Goal: Task Accomplishment & Management: Use online tool/utility

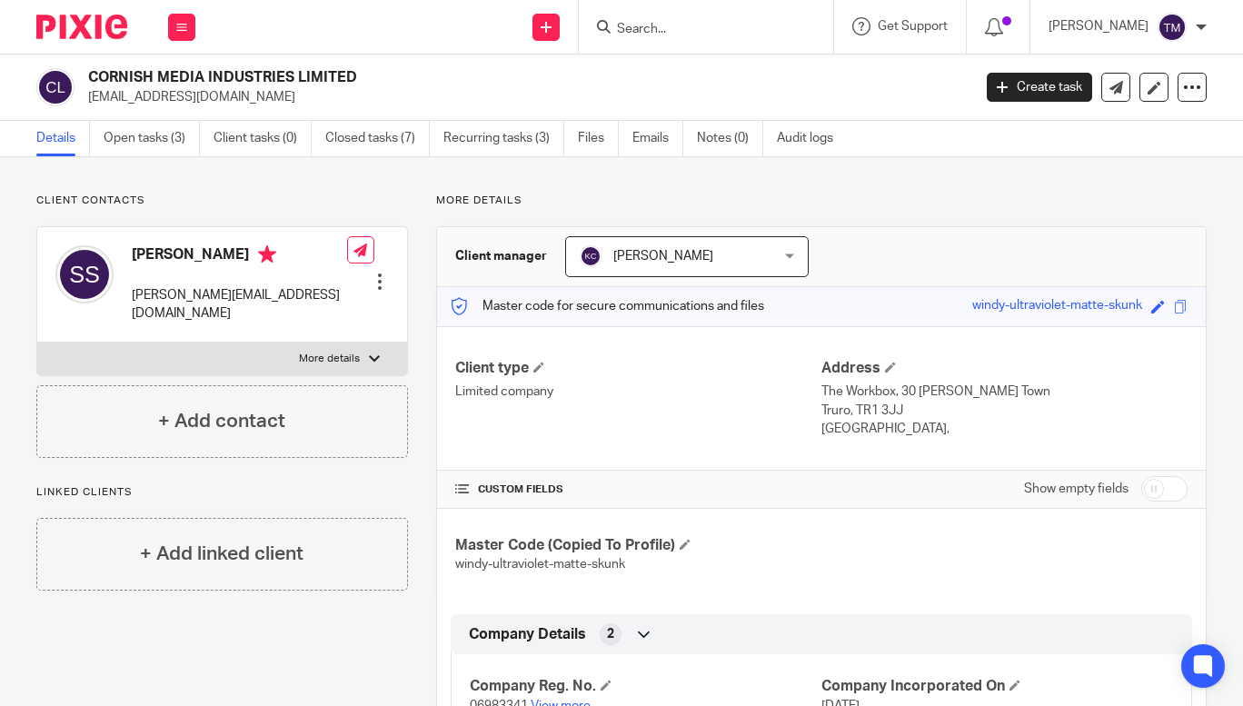
click at [675, 33] on input "Search" at bounding box center [697, 30] width 164 height 16
type input "h"
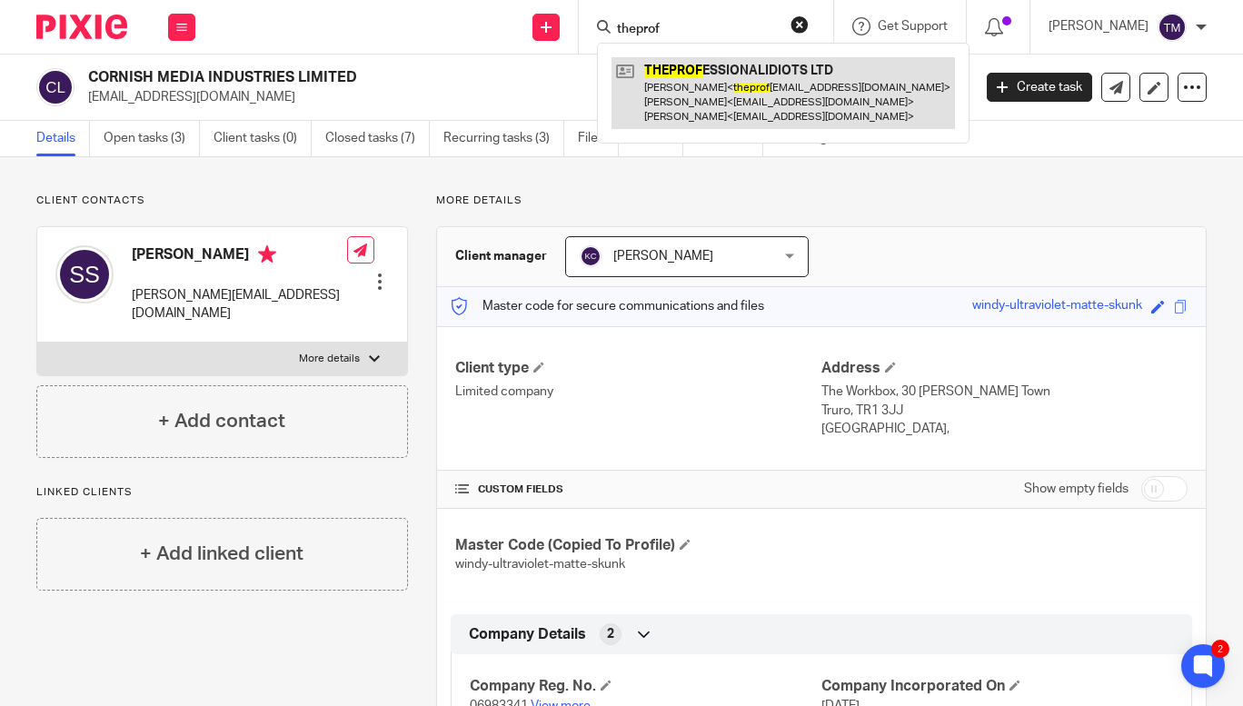
type input "theprof"
click at [716, 79] on link at bounding box center [782, 93] width 343 height 72
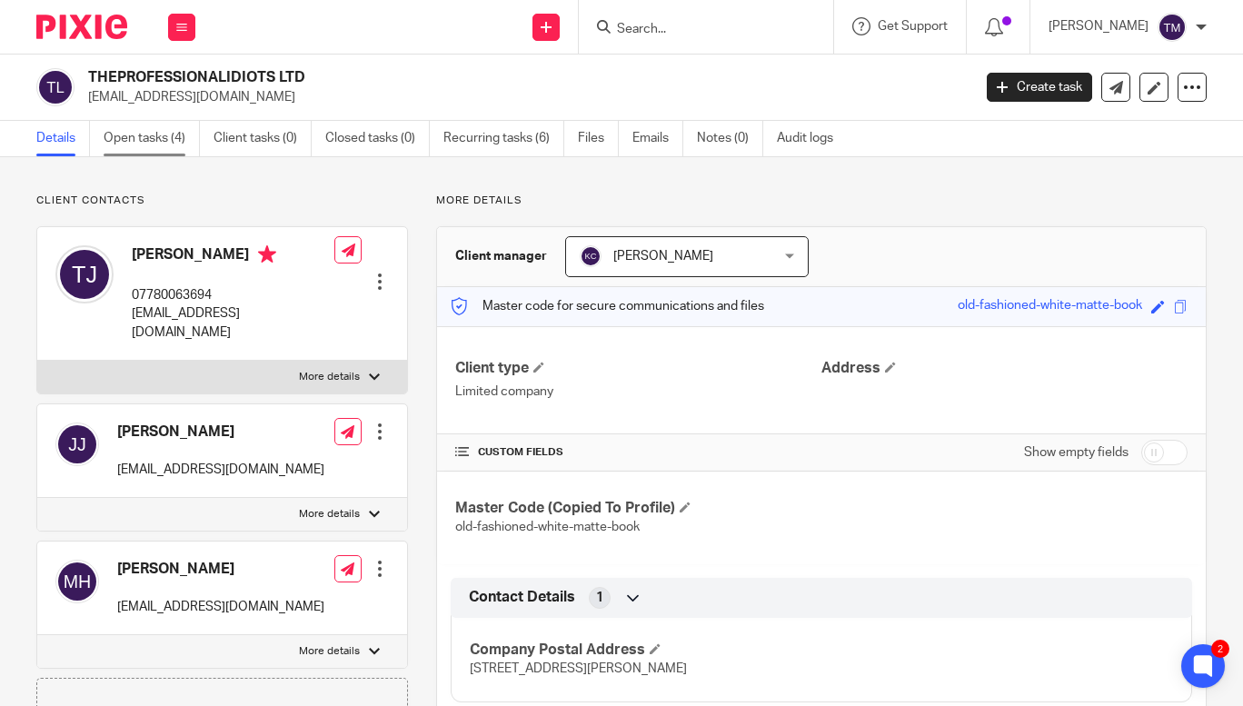
click at [151, 142] on link "Open tasks (4)" at bounding box center [152, 138] width 96 height 35
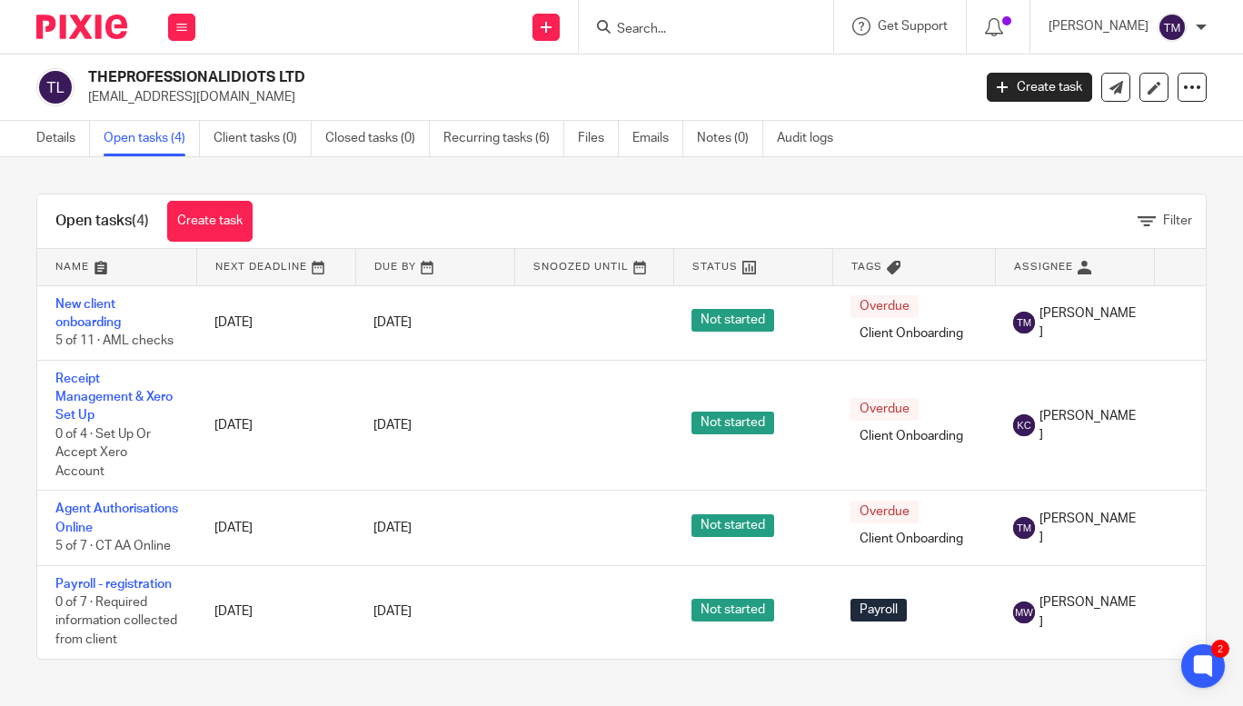
click at [669, 26] on input "Search" at bounding box center [697, 30] width 164 height 16
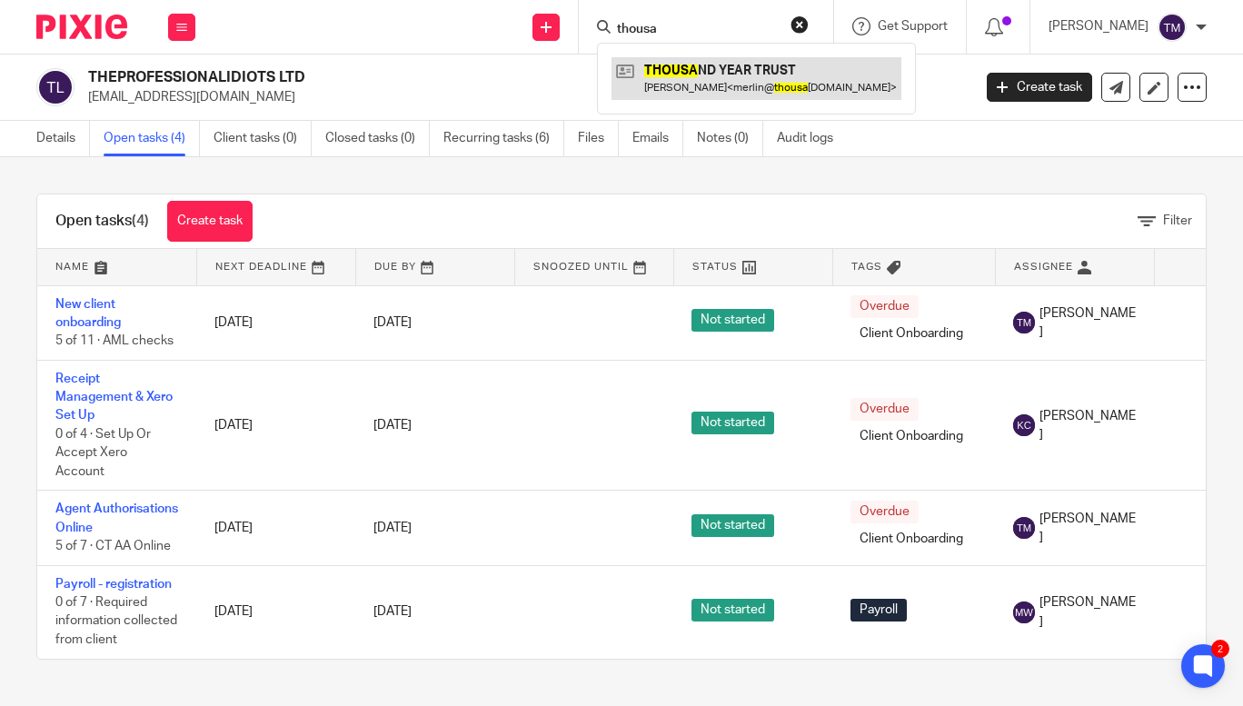
type input "thousa"
click at [736, 86] on link at bounding box center [756, 78] width 290 height 42
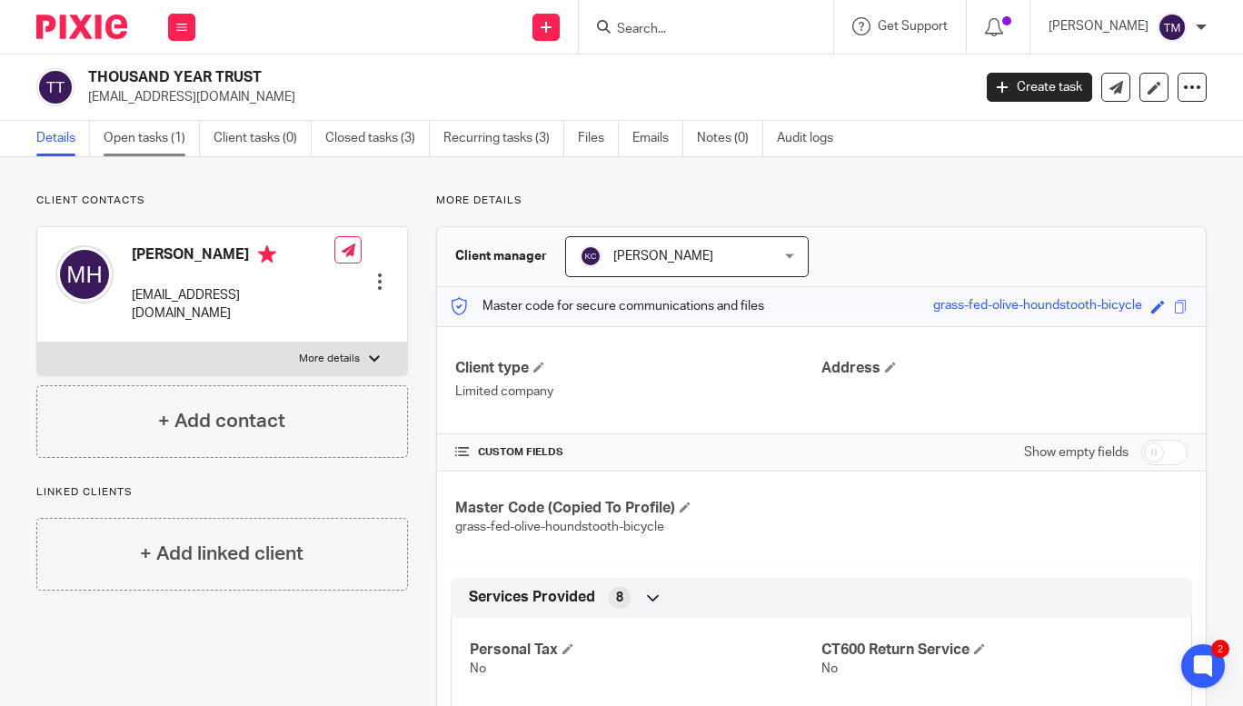
click at [132, 137] on link "Open tasks (1)" at bounding box center [152, 138] width 96 height 35
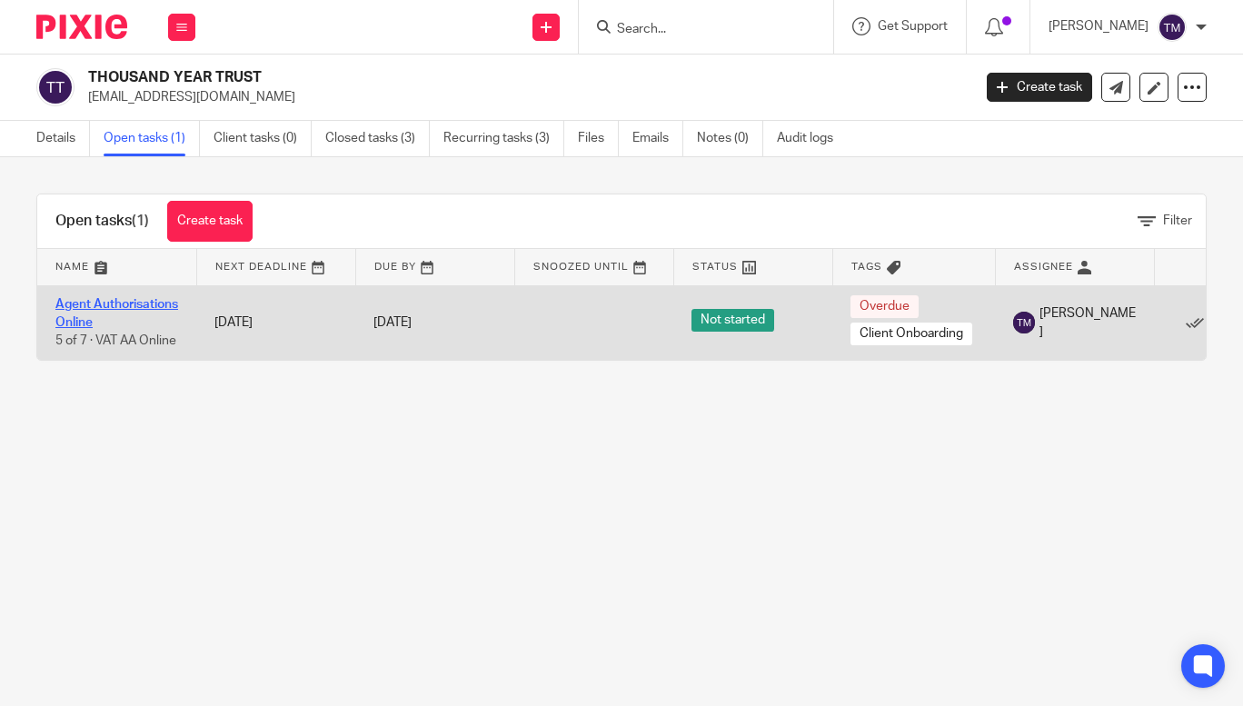
click at [99, 315] on link "Agent Authorisations Online" at bounding box center [116, 313] width 123 height 31
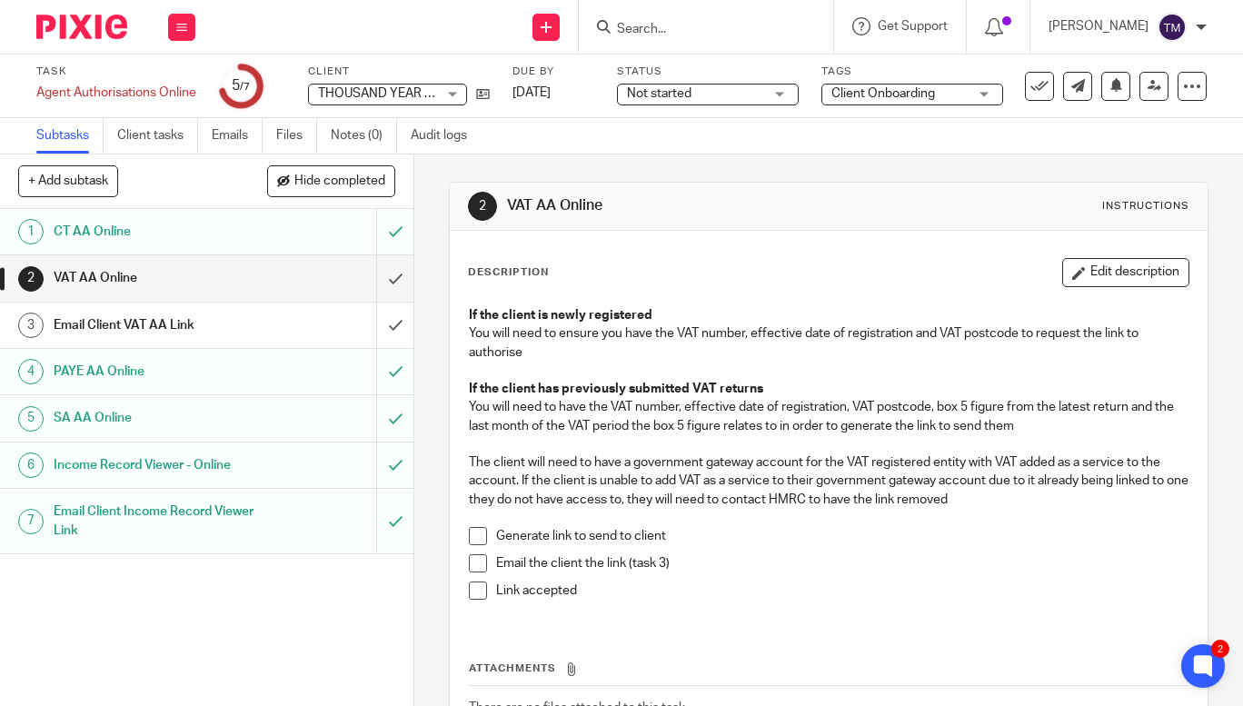
click at [669, 28] on input "Search" at bounding box center [697, 30] width 164 height 16
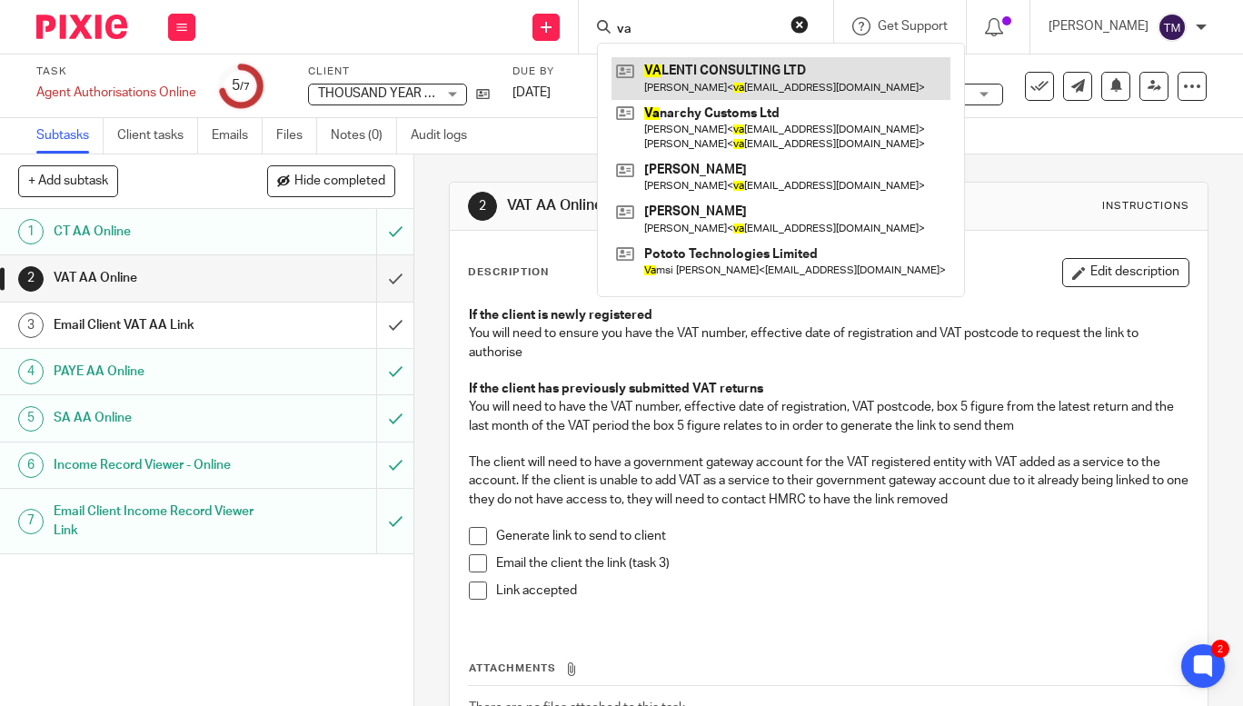
type input "va"
click at [709, 71] on link at bounding box center [780, 78] width 339 height 42
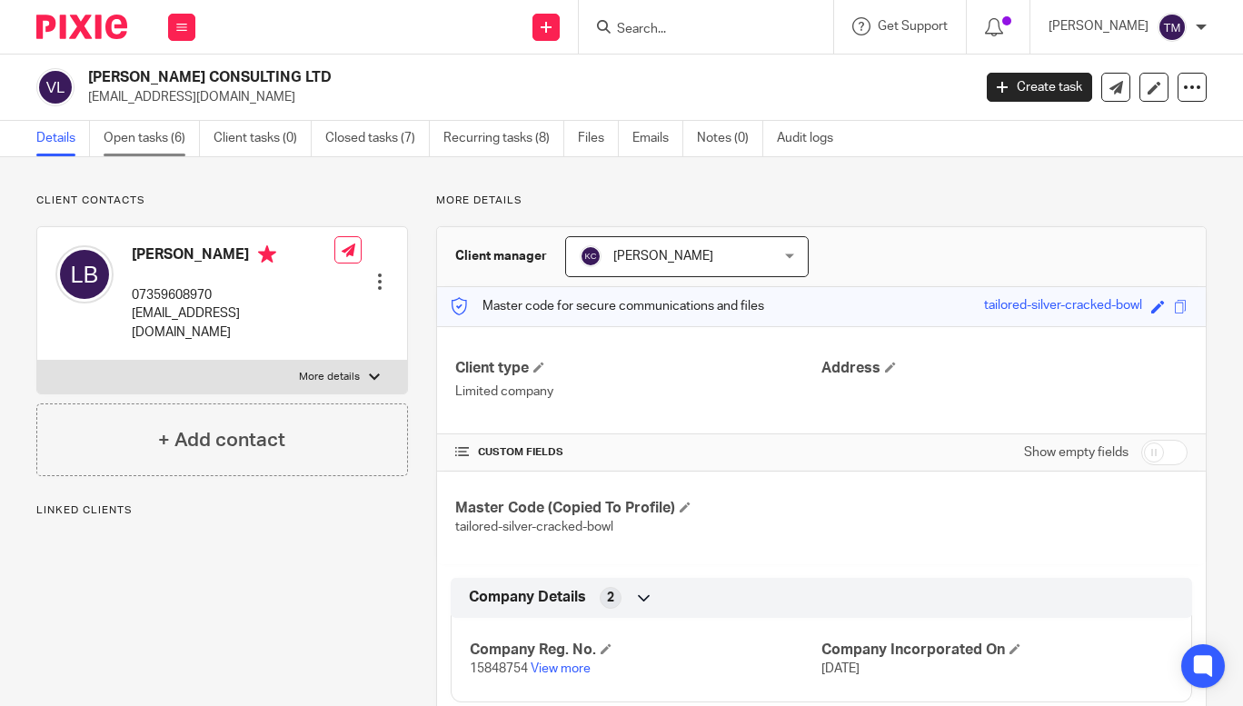
click at [140, 136] on link "Open tasks (6)" at bounding box center [152, 138] width 96 height 35
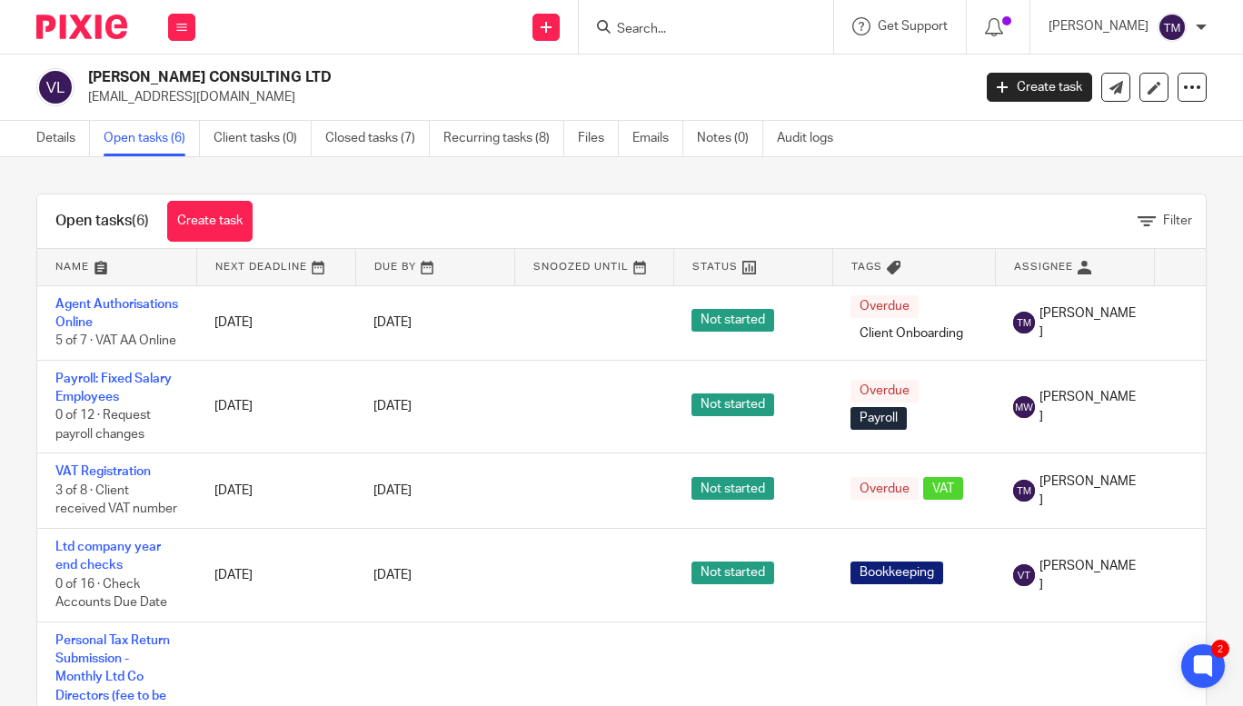
click at [694, 25] on input "Search" at bounding box center [697, 30] width 164 height 16
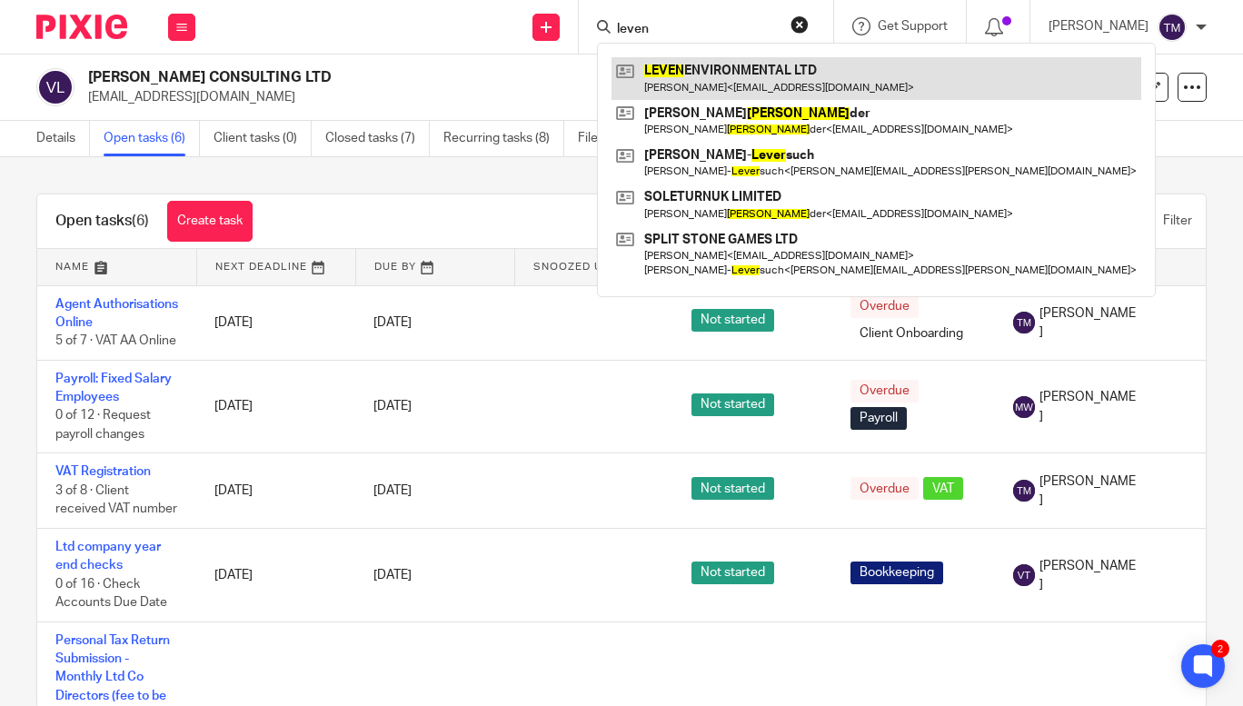
type input "leven"
click at [728, 70] on link at bounding box center [876, 78] width 530 height 42
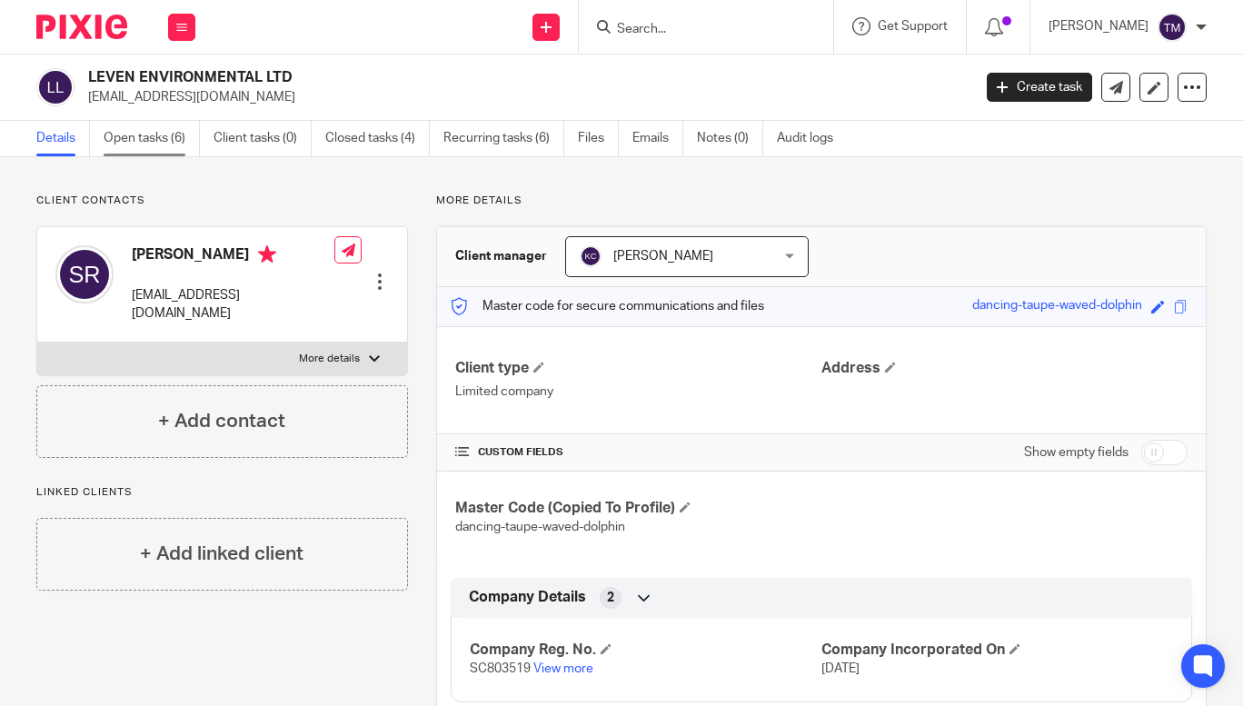
click at [154, 135] on link "Open tasks (6)" at bounding box center [152, 138] width 96 height 35
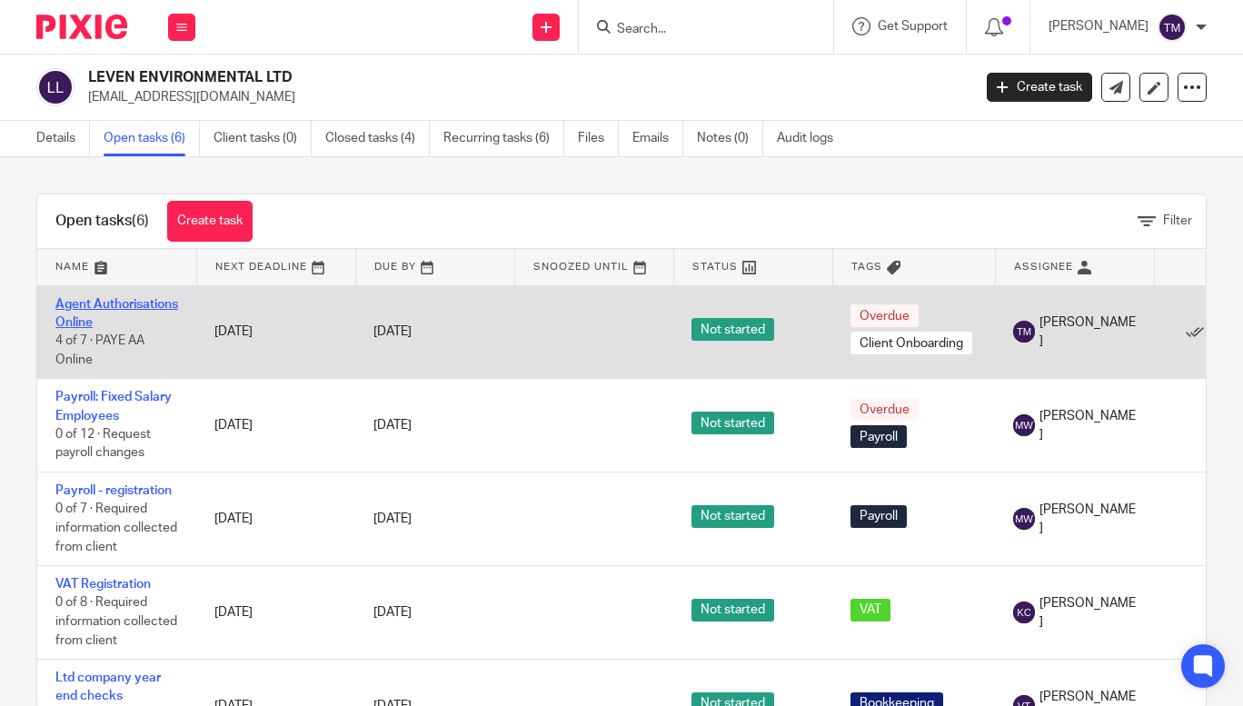
click at [107, 317] on link "Agent Authorisations Online" at bounding box center [116, 313] width 123 height 31
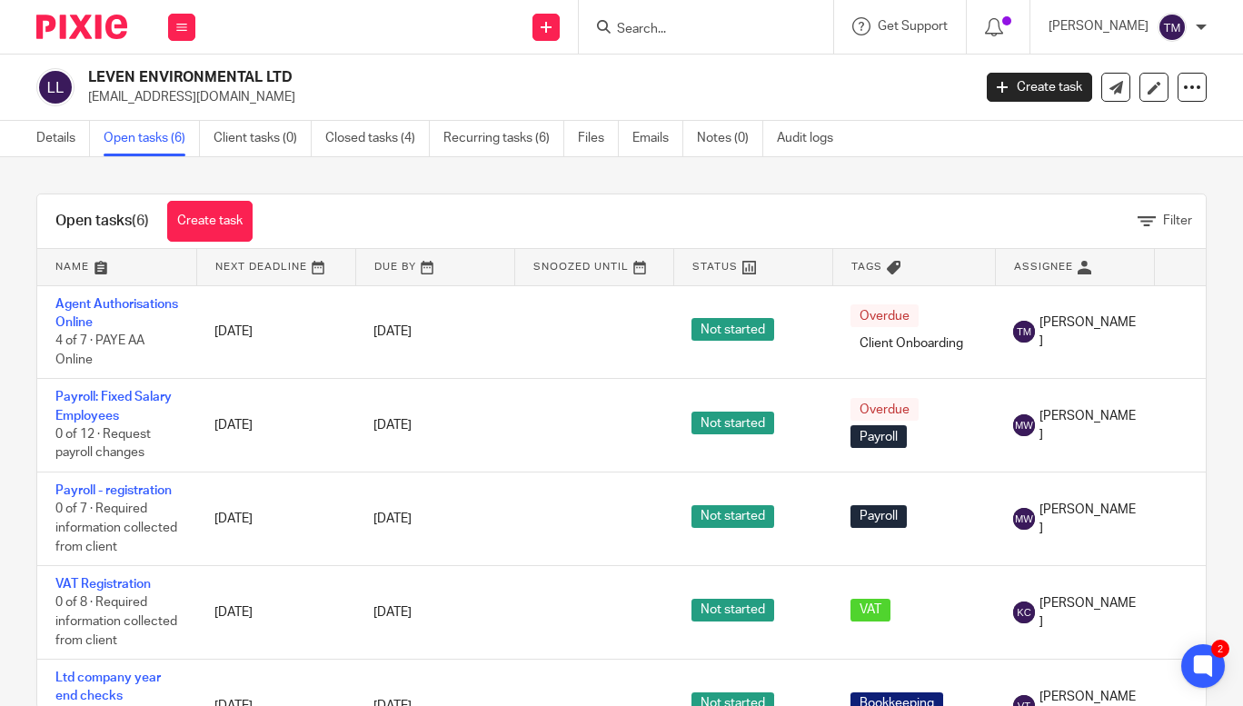
click at [656, 25] on input "Search" at bounding box center [697, 30] width 164 height 16
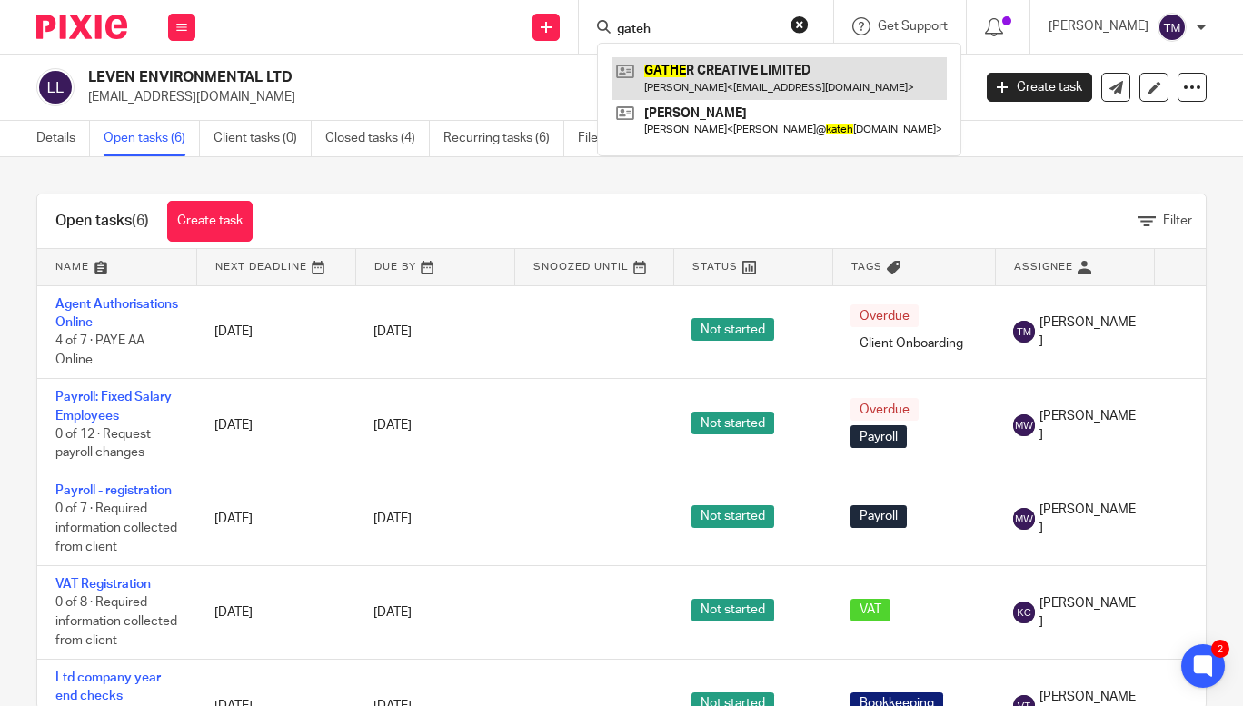
type input "gateh"
click at [741, 79] on link at bounding box center [778, 78] width 335 height 42
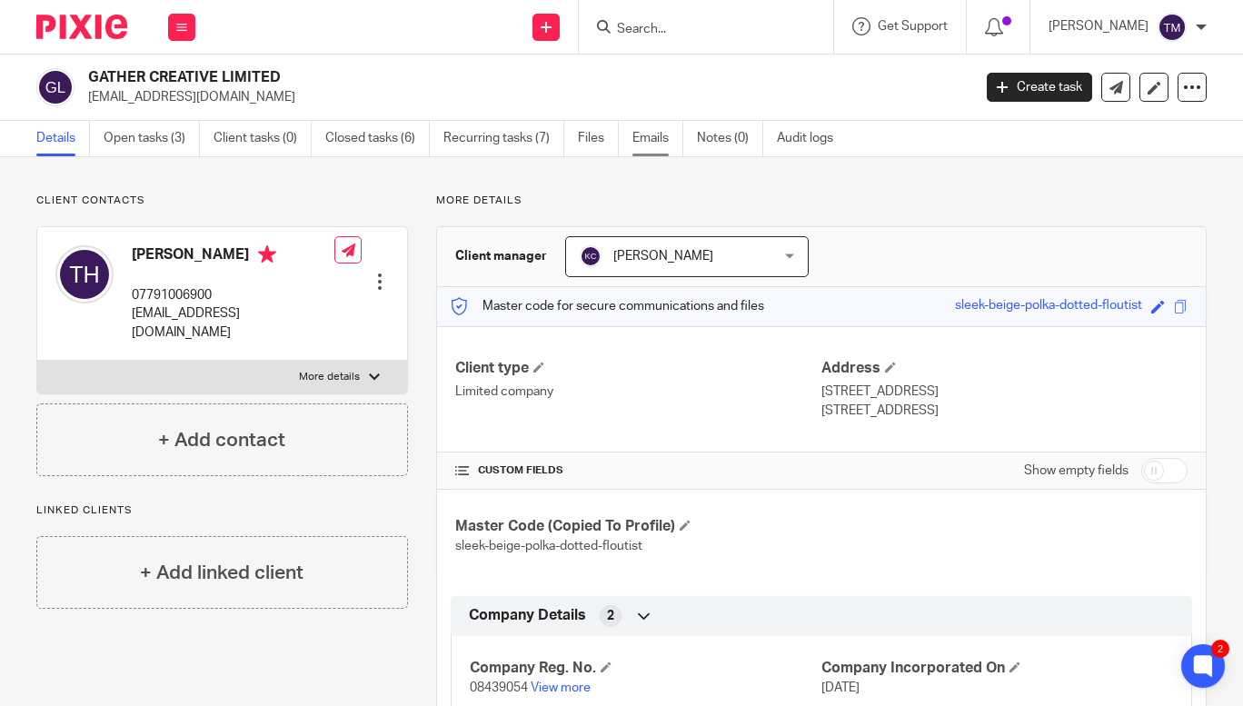
click at [641, 135] on link "Emails" at bounding box center [657, 138] width 51 height 35
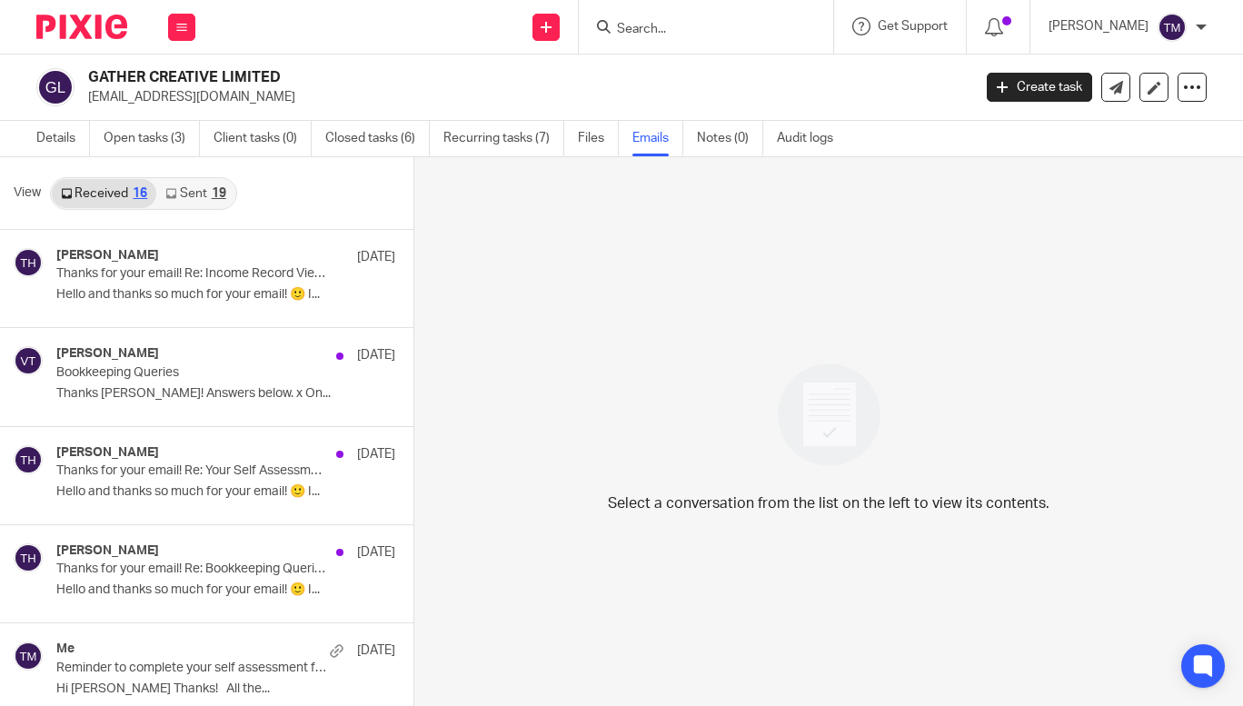
click at [183, 194] on link "Sent 19" at bounding box center [195, 193] width 78 height 29
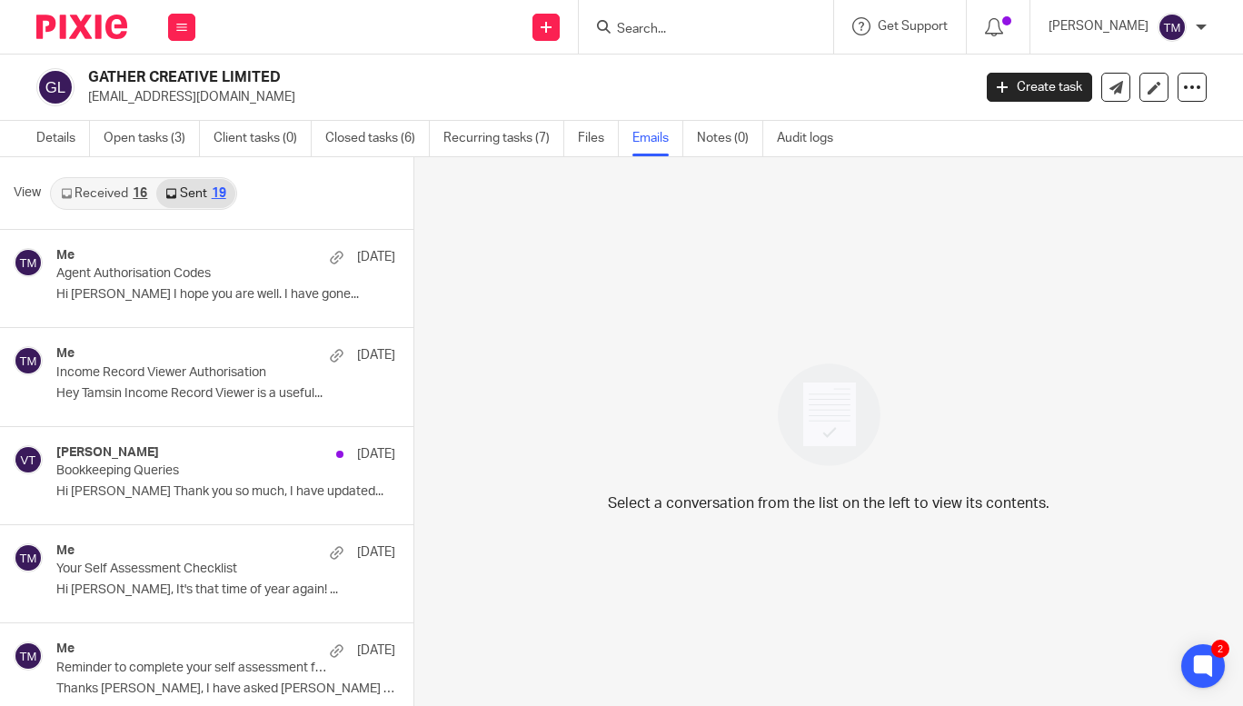
scroll to position [3, 0]
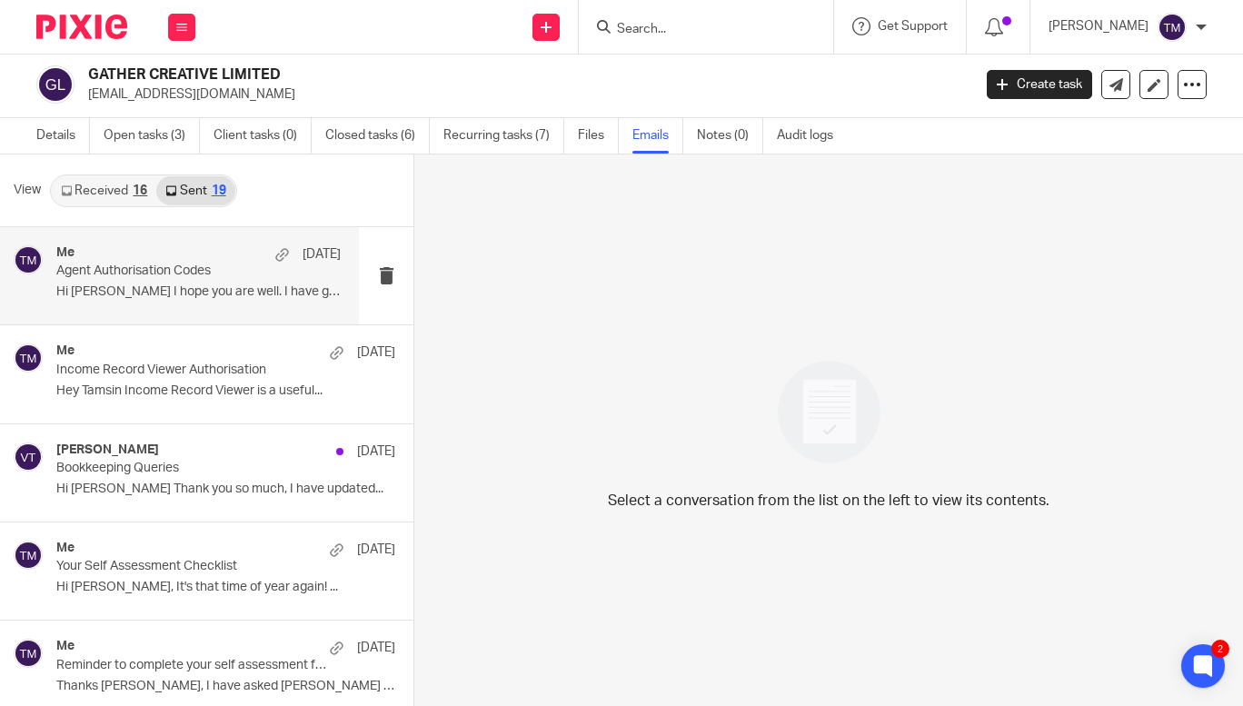
click at [186, 281] on div "Me 18 Aug Agent Authorisation Codes Hi Tamsin I hope you are well. I have gone.…" at bounding box center [198, 275] width 284 height 61
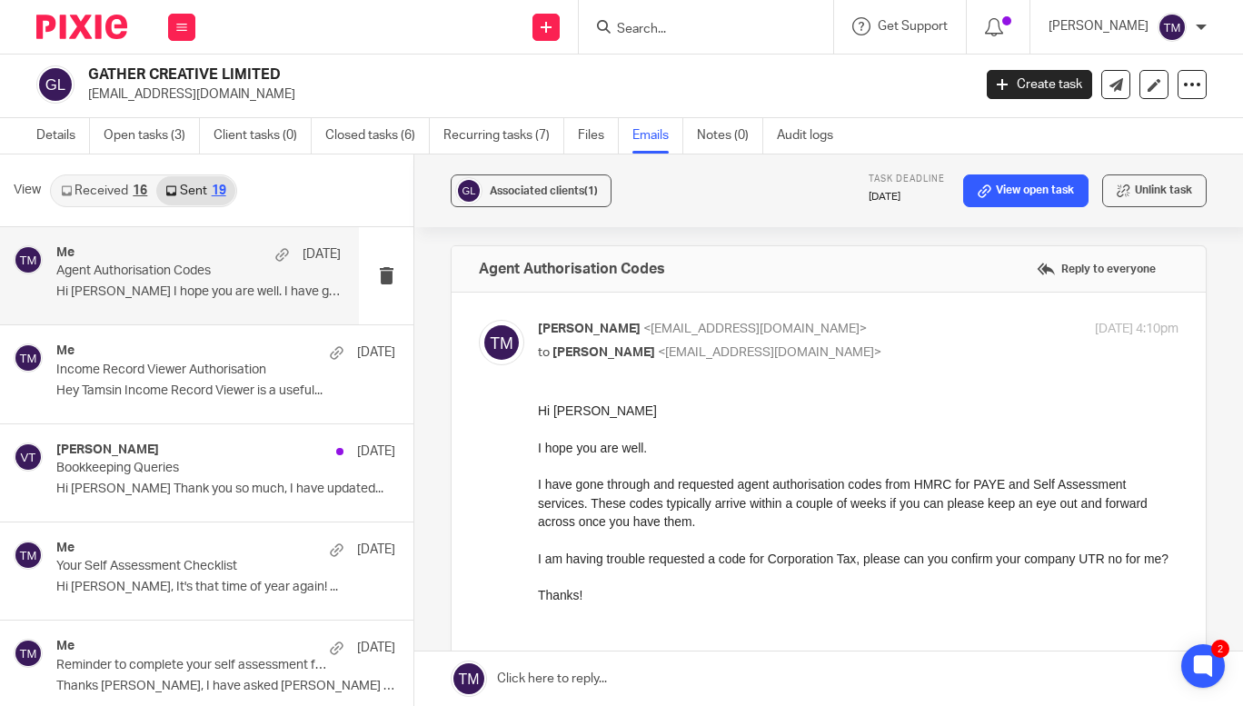
scroll to position [0, 0]
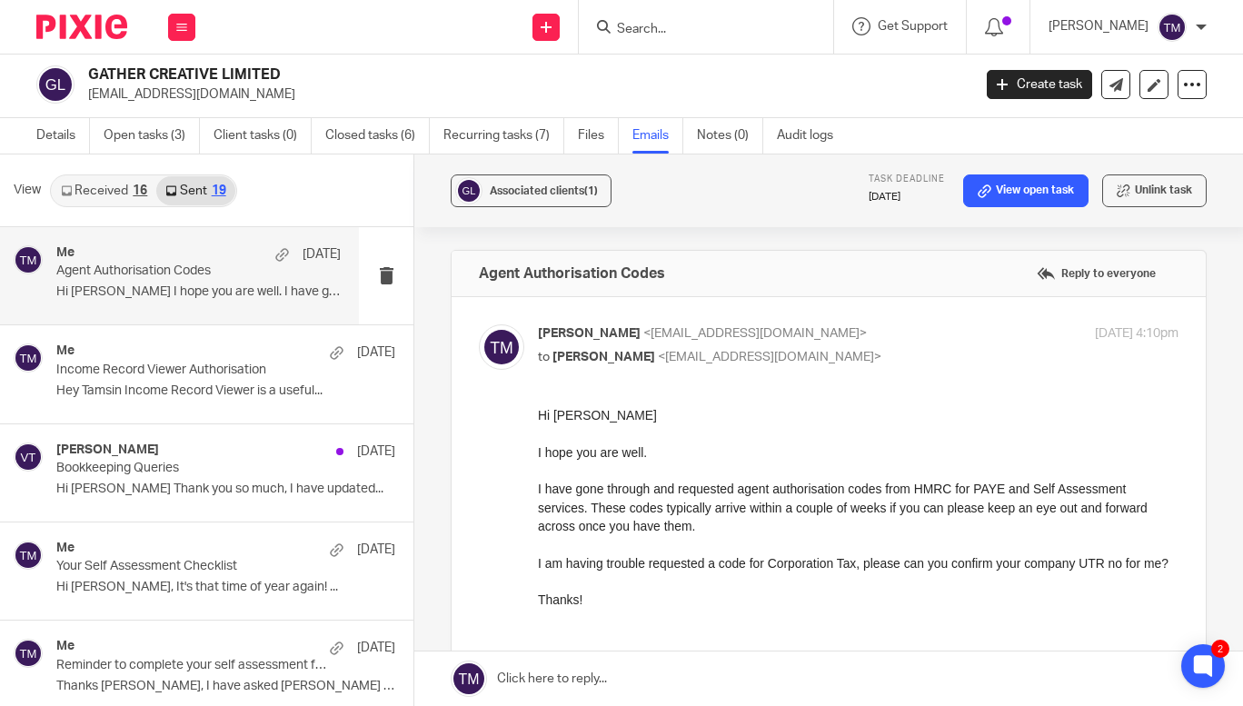
click at [690, 26] on input "Search" at bounding box center [697, 30] width 164 height 16
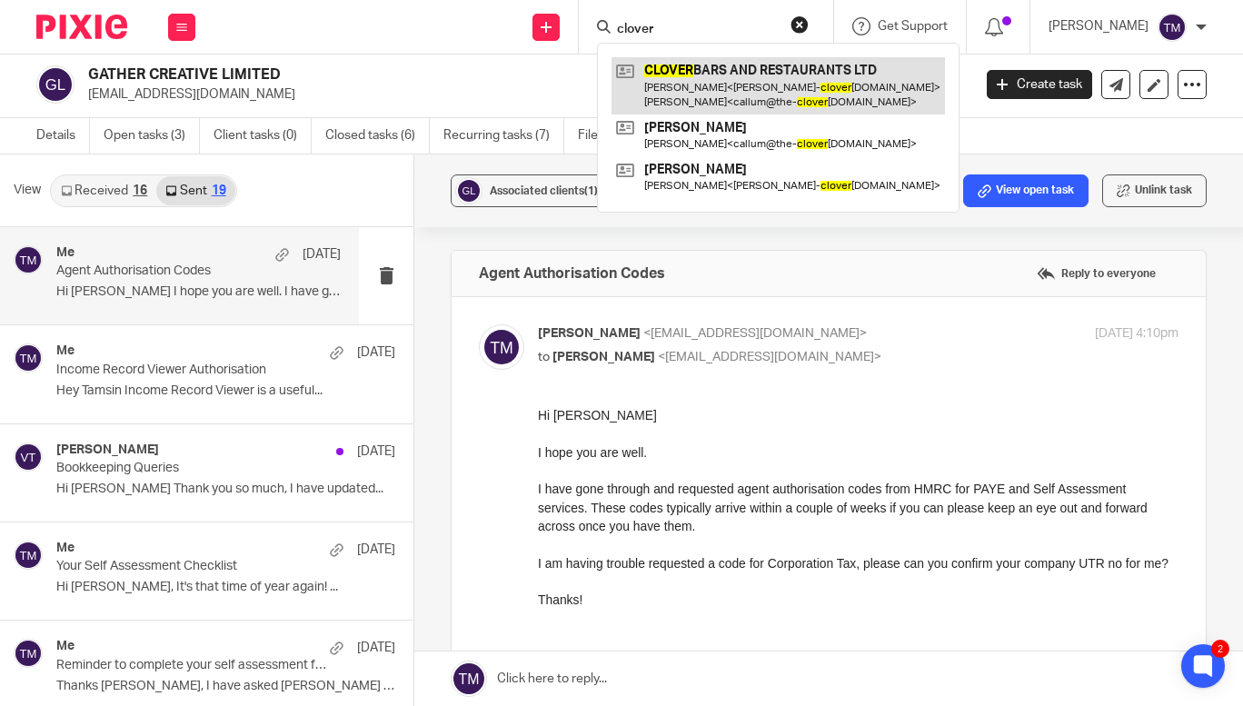
type input "clover"
click at [717, 84] on link at bounding box center [777, 85] width 333 height 56
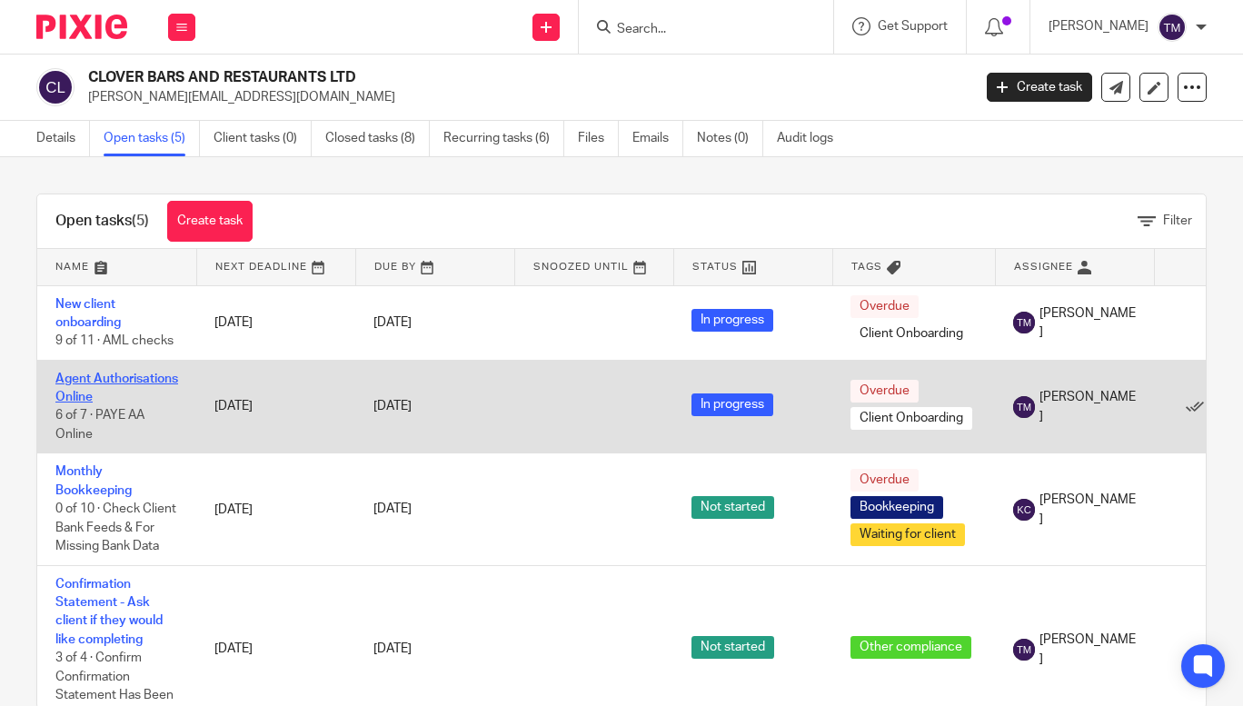
click at [91, 395] on link "Agent Authorisations Online" at bounding box center [116, 387] width 123 height 31
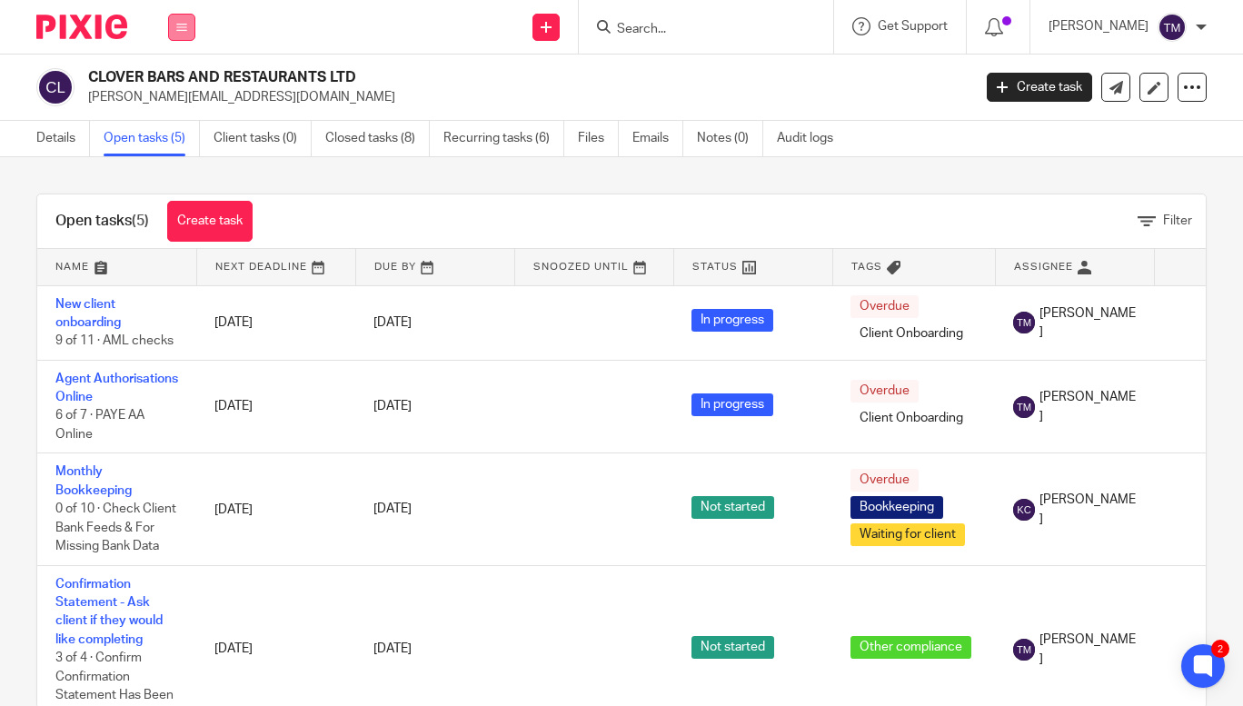
click at [185, 34] on button at bounding box center [181, 27] width 27 height 27
click at [186, 89] on link "Work" at bounding box center [171, 84] width 29 height 13
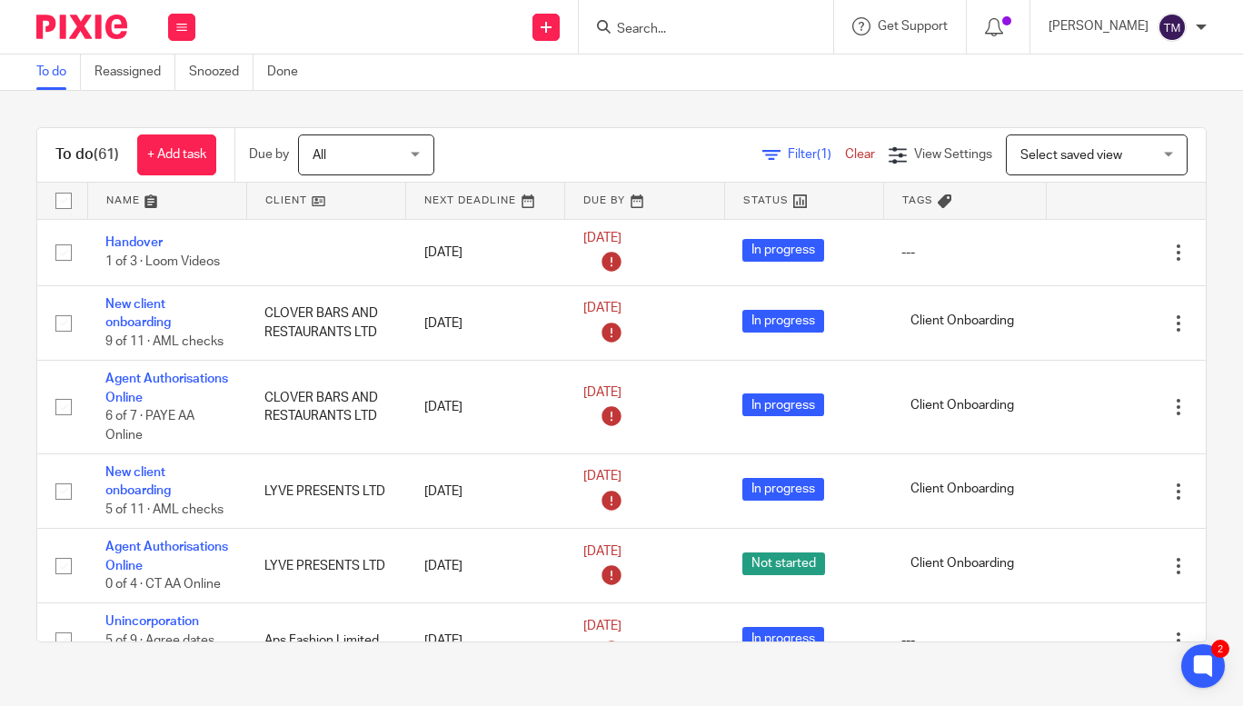
click at [762, 155] on link "Filter (1)" at bounding box center [803, 154] width 83 height 13
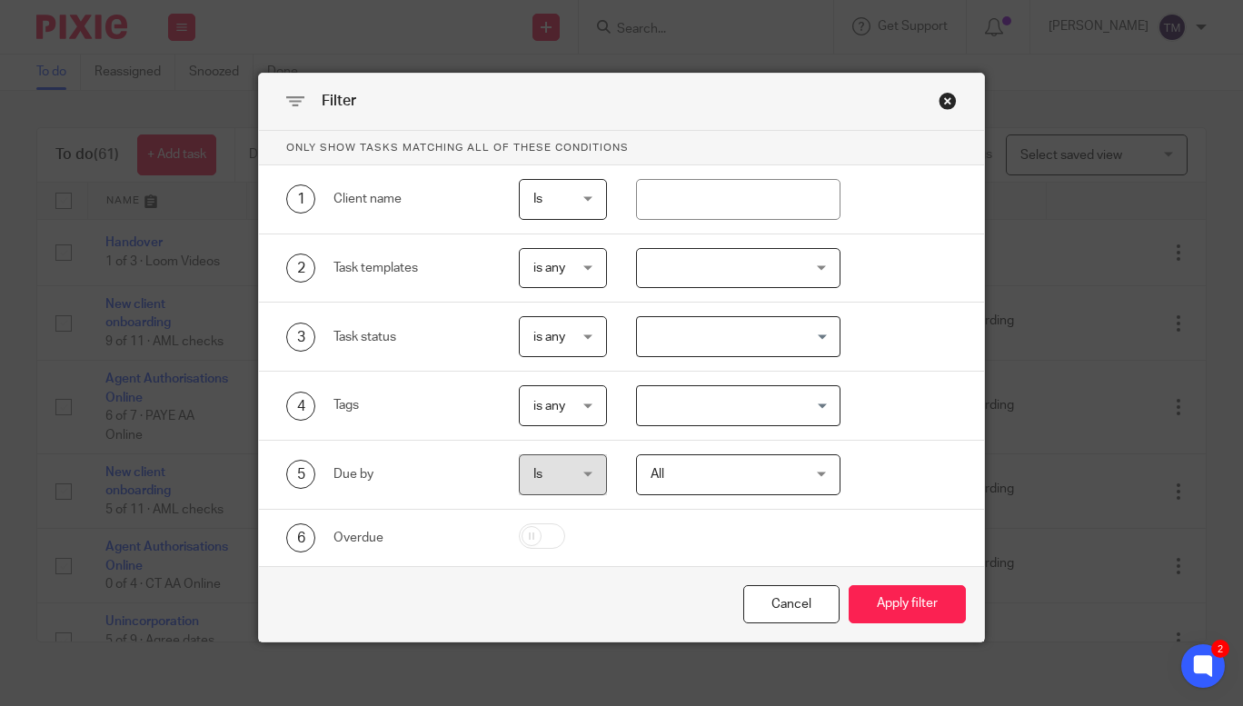
click at [713, 266] on div at bounding box center [738, 268] width 204 height 41
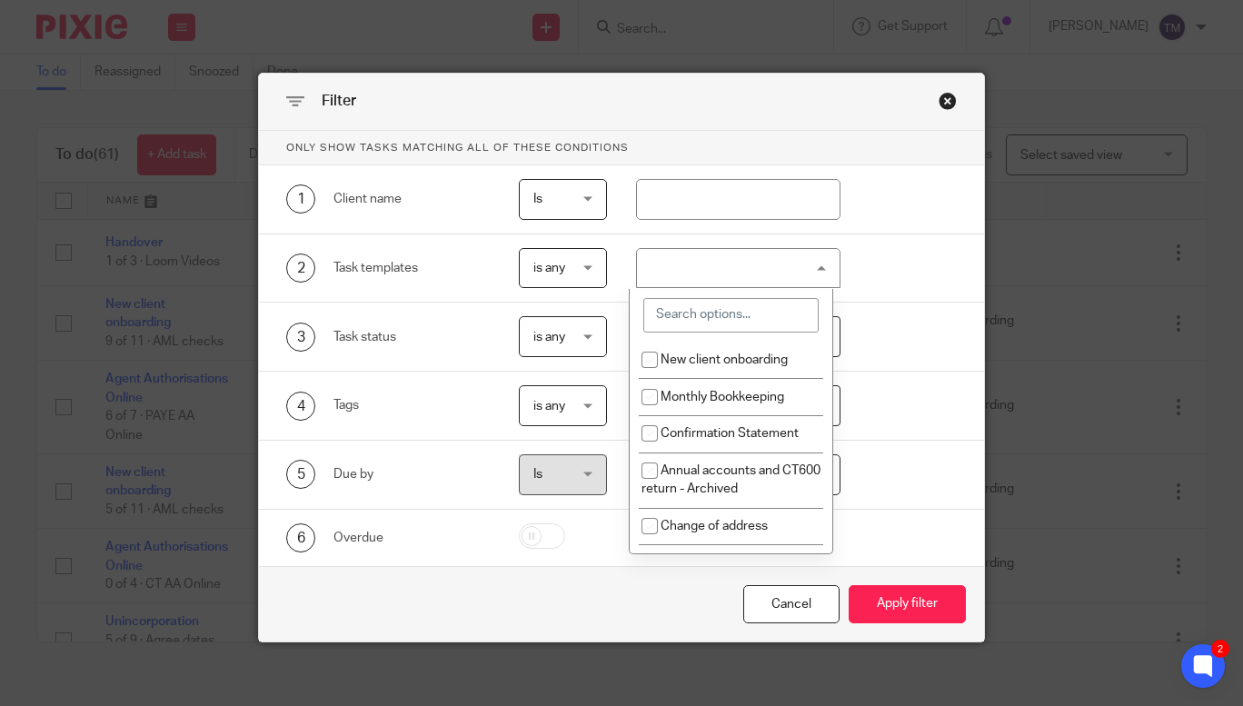
click at [747, 310] on input "search" at bounding box center [730, 315] width 175 height 35
type input "c"
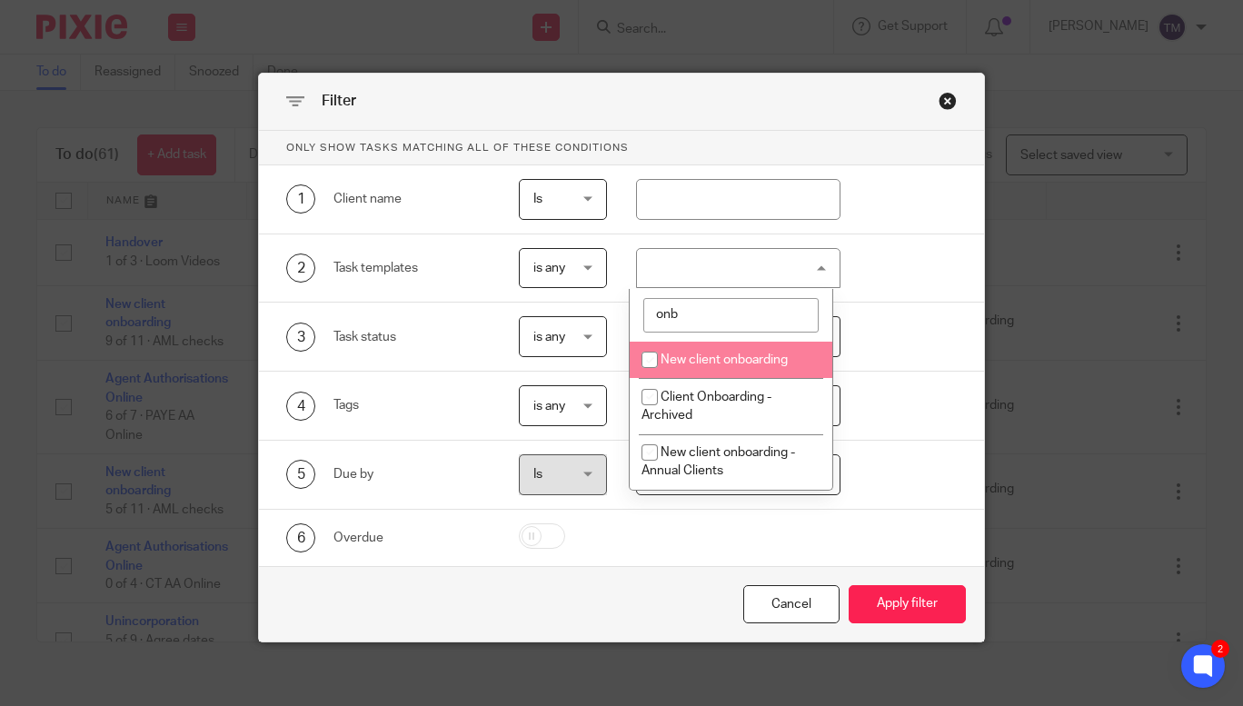
type input "onb"
click at [707, 362] on span "New client onboarding" at bounding box center [723, 359] width 127 height 13
checkbox input "true"
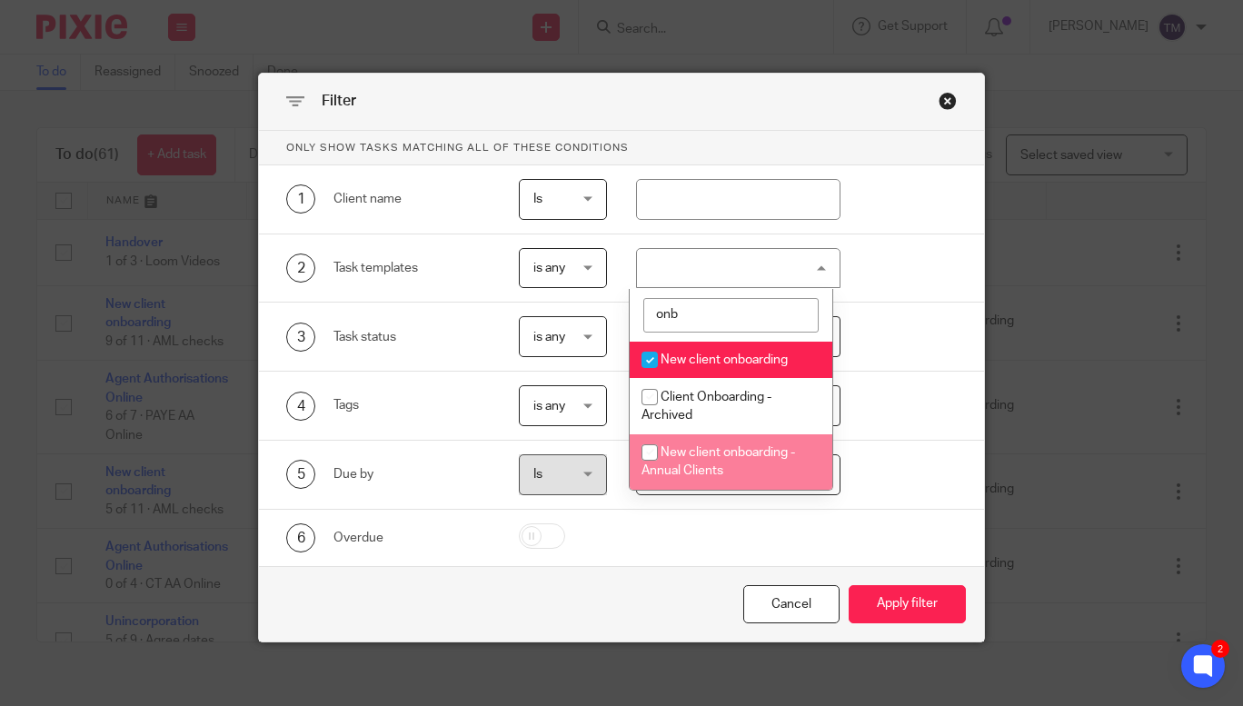
click at [738, 455] on span "New client onboarding - Annual Clients" at bounding box center [718, 462] width 154 height 32
checkbox input "true"
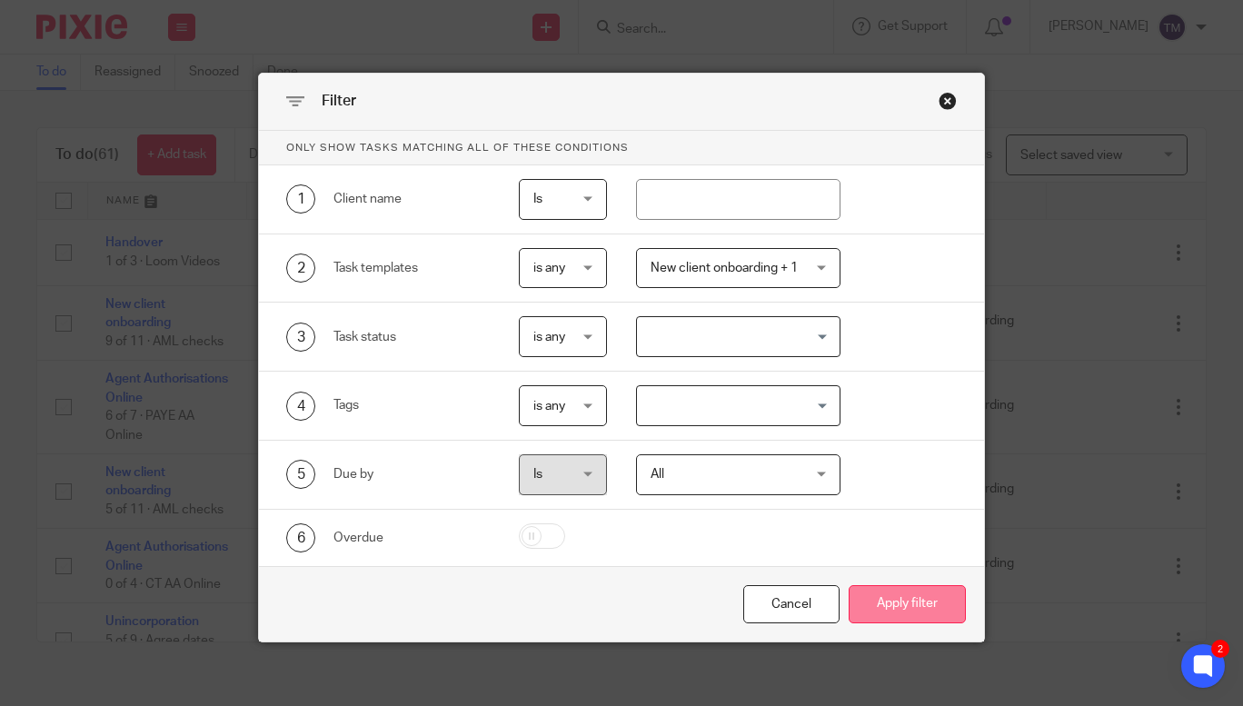
click at [879, 600] on button "Apply filter" at bounding box center [906, 604] width 117 height 39
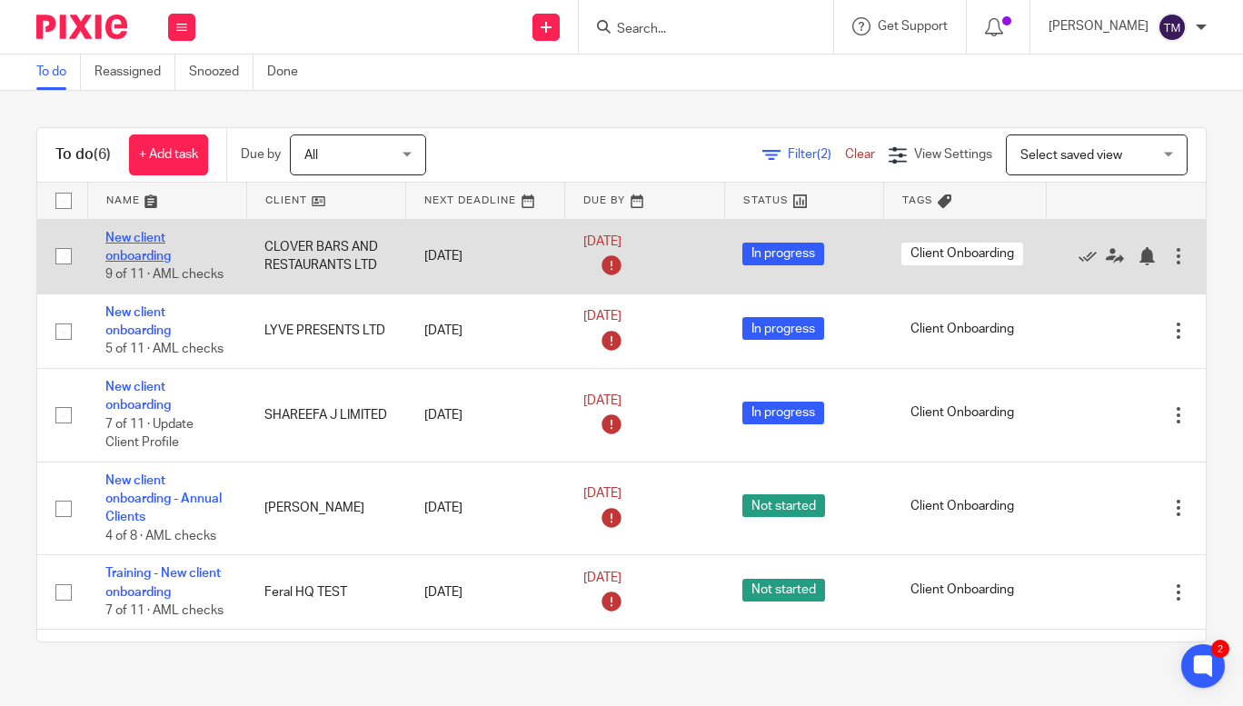
click at [145, 255] on link "New client onboarding" at bounding box center [137, 247] width 65 height 31
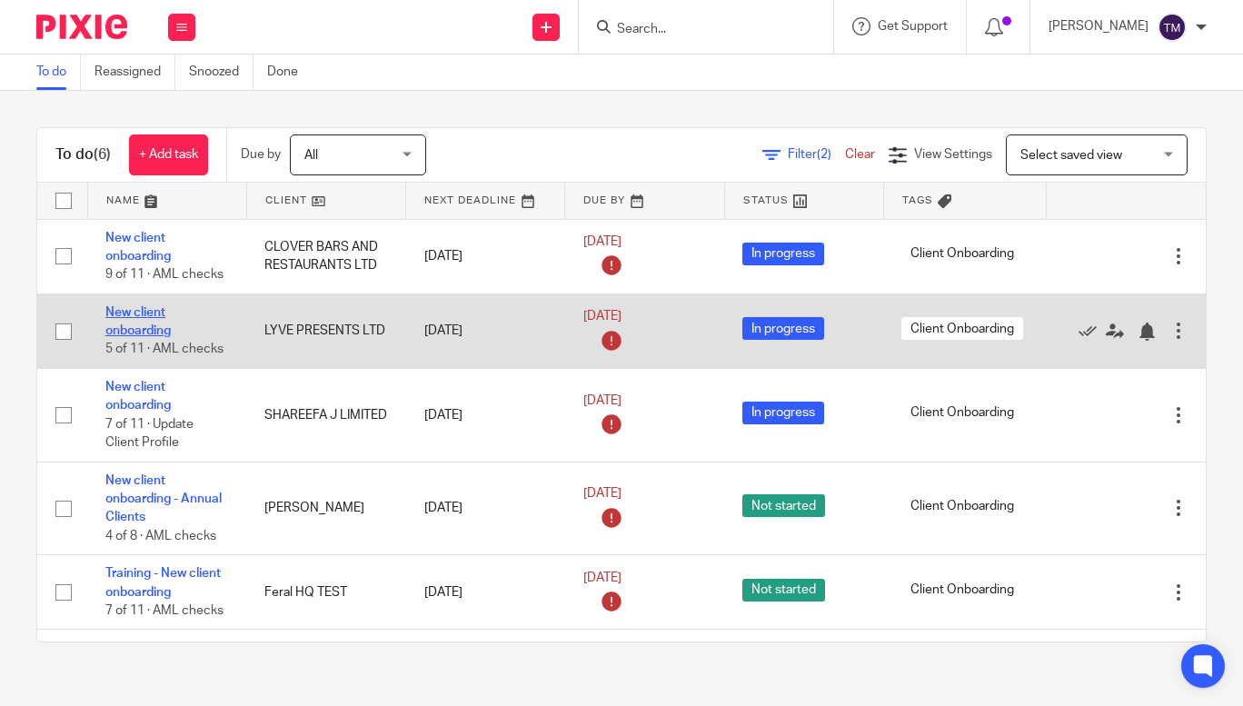
click at [147, 310] on link "New client onboarding" at bounding box center [137, 321] width 65 height 31
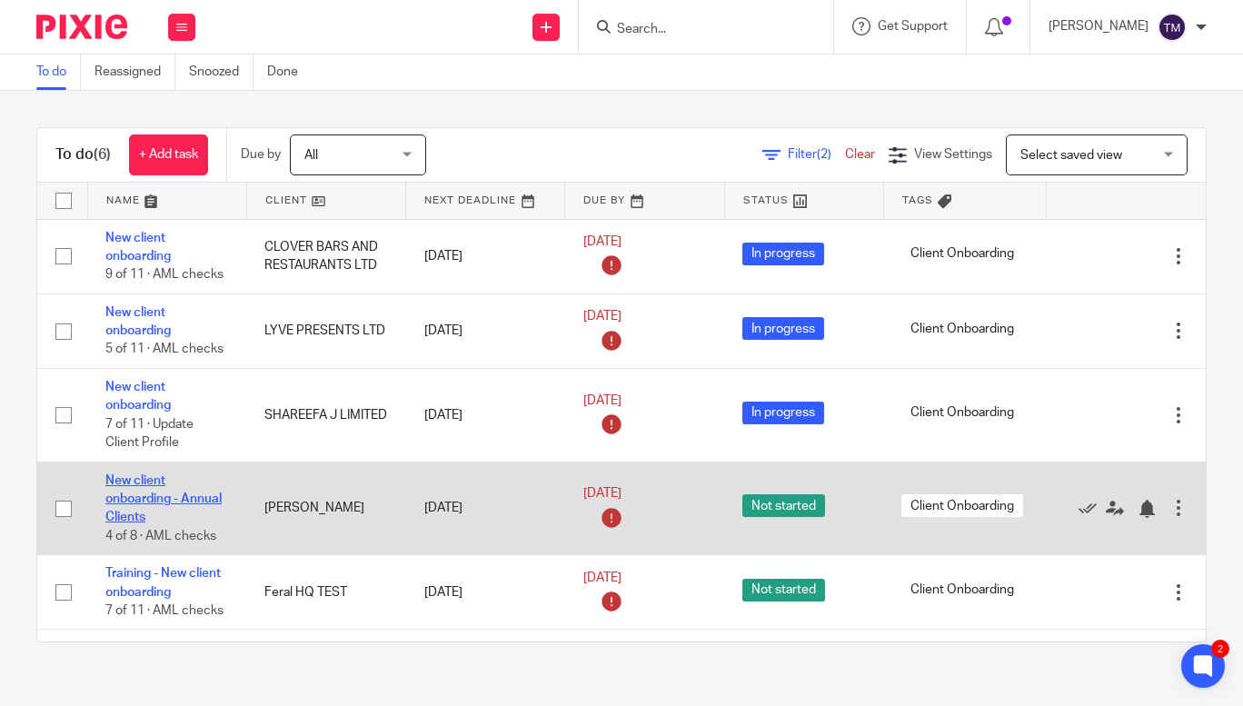
click at [172, 495] on link "New client onboarding - Annual Clients" at bounding box center [163, 499] width 116 height 50
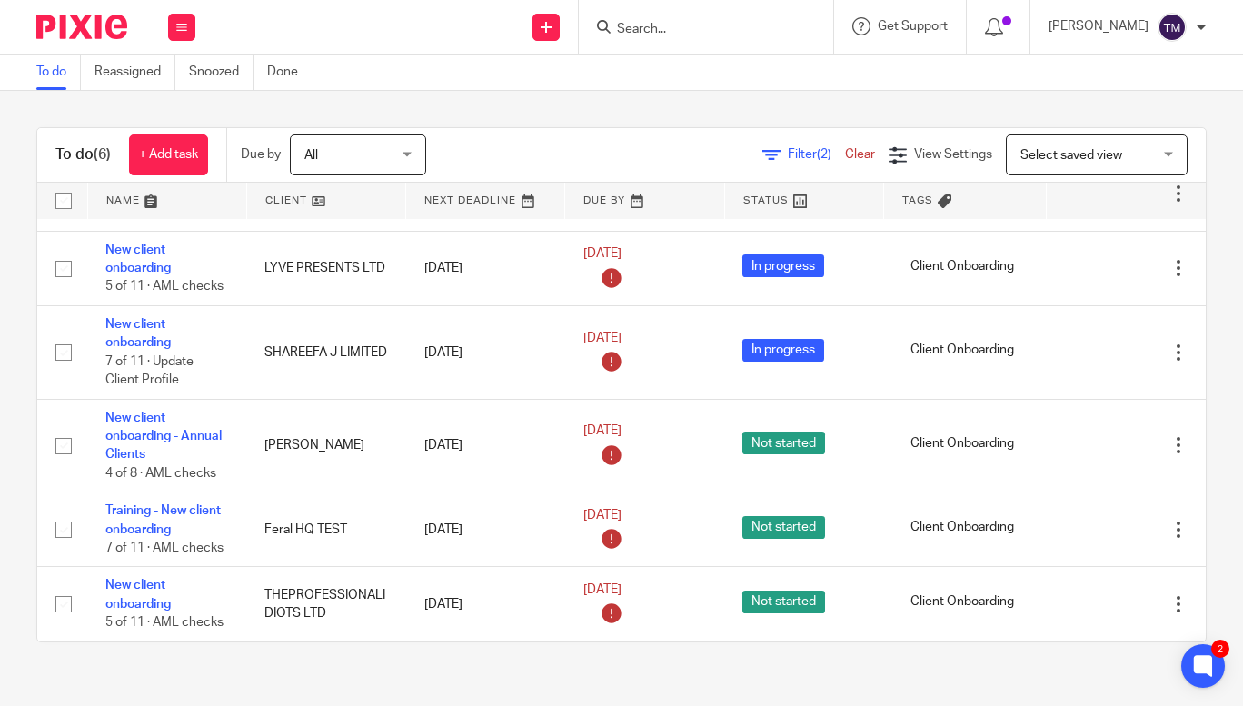
scroll to position [76, 0]
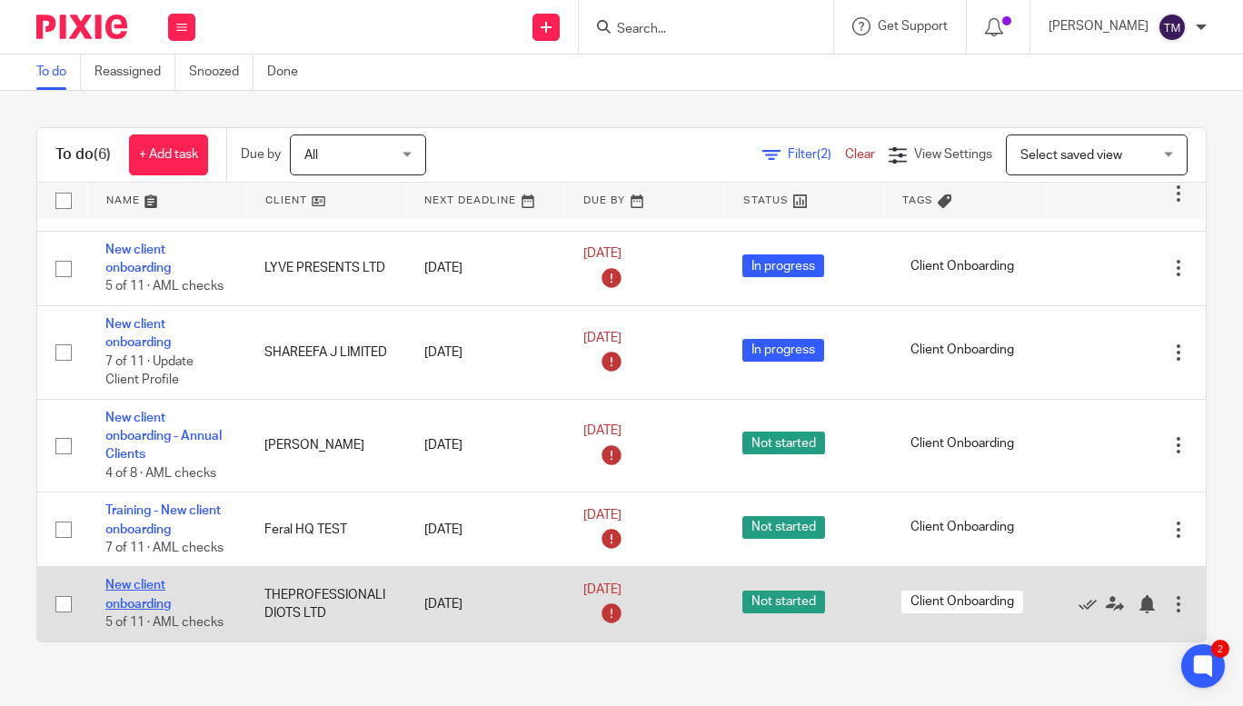
click at [145, 579] on link "New client onboarding" at bounding box center [137, 594] width 65 height 31
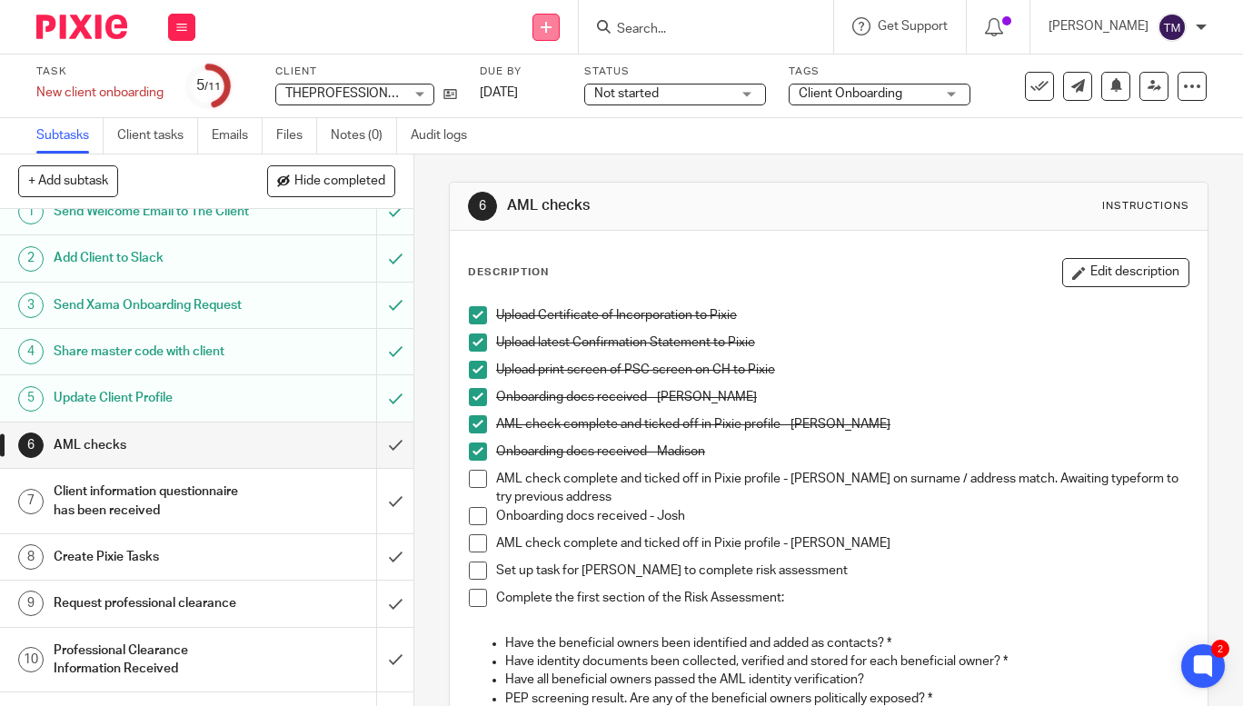
scroll to position [90, 0]
